Goal: Find specific page/section: Find specific page/section

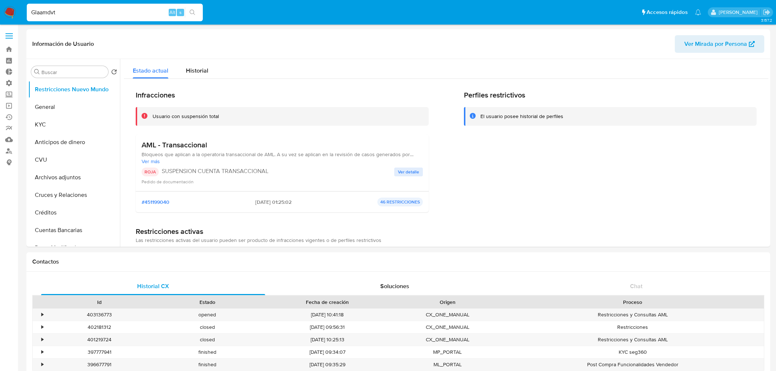
select select "10"
click at [43, 12] on input "Glaamdvt" at bounding box center [115, 13] width 176 height 10
paste input "2544283167"
type input "2544283167"
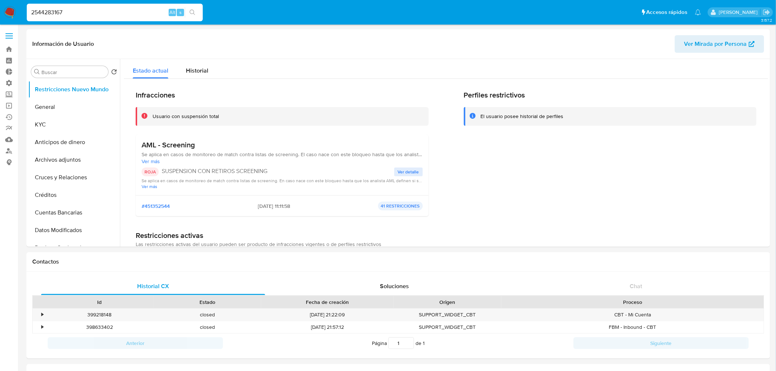
select select "10"
click at [50, 107] on button "General" at bounding box center [71, 107] width 86 height 18
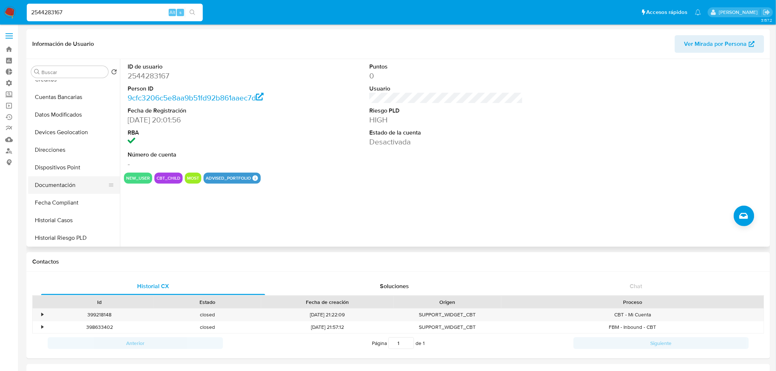
scroll to position [122, 0]
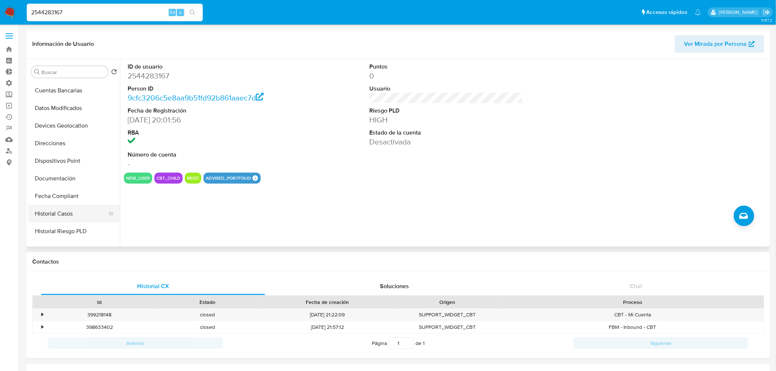
click at [57, 212] on button "Historial Casos" at bounding box center [71, 214] width 86 height 18
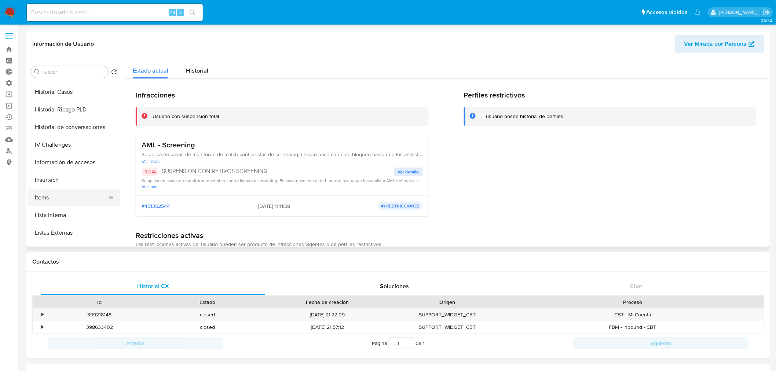
scroll to position [203, 0]
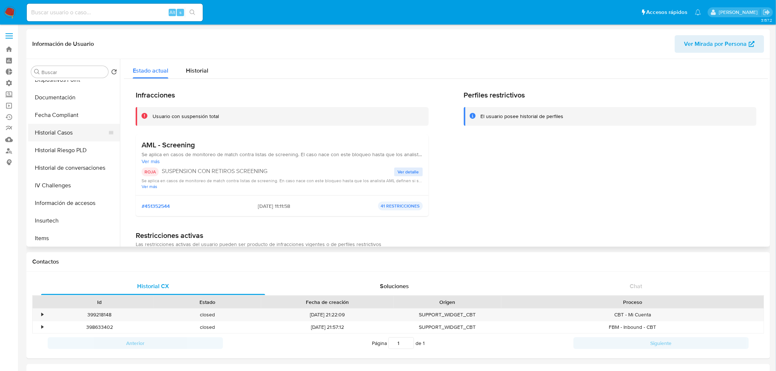
click at [54, 132] on button "Historial Casos" at bounding box center [71, 133] width 86 height 18
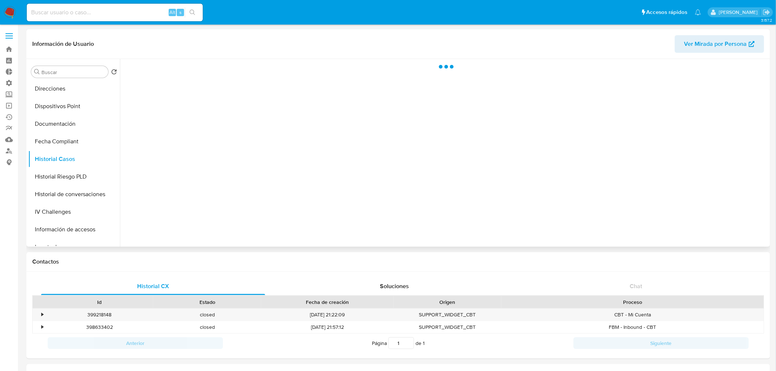
scroll to position [163, 0]
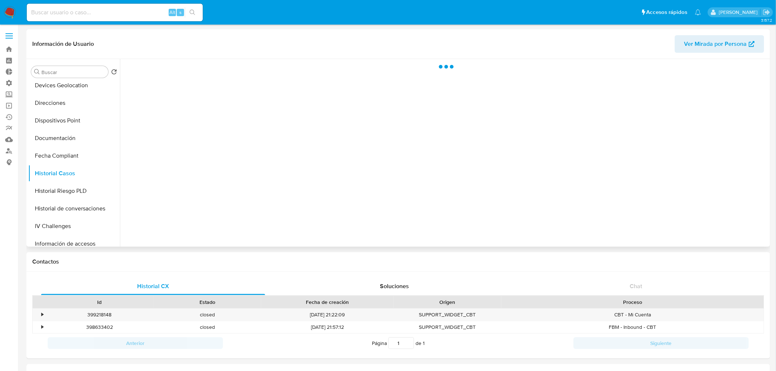
select select "10"
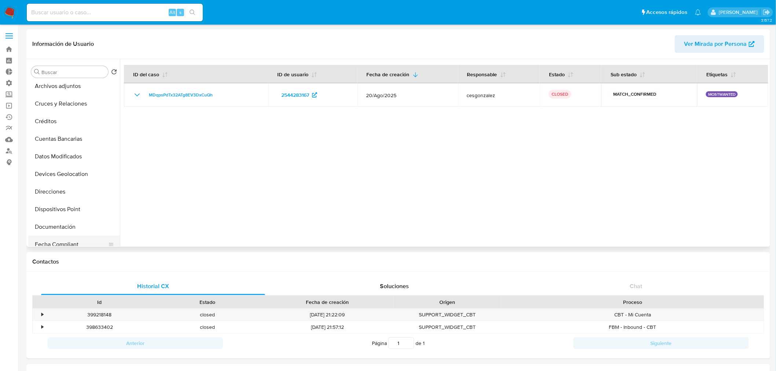
scroll to position [0, 0]
click at [54, 103] on button "General" at bounding box center [71, 107] width 86 height 18
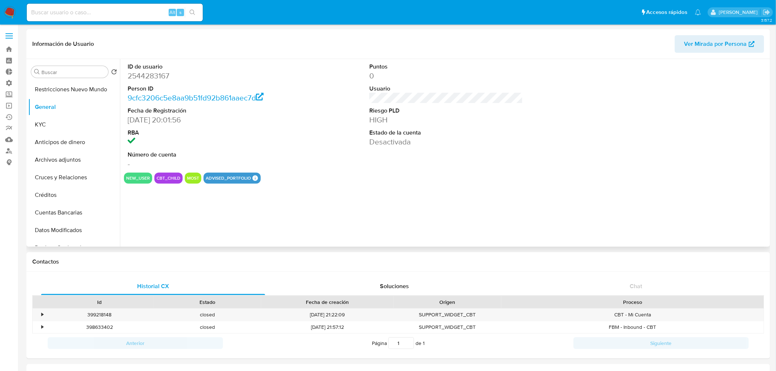
drag, startPoint x: 160, startPoint y: 178, endPoint x: 171, endPoint y: 178, distance: 11.4
click at [171, 178] on button "cbt_child" at bounding box center [169, 178] width 24 height 3
